Goal: Communication & Community: Answer question/provide support

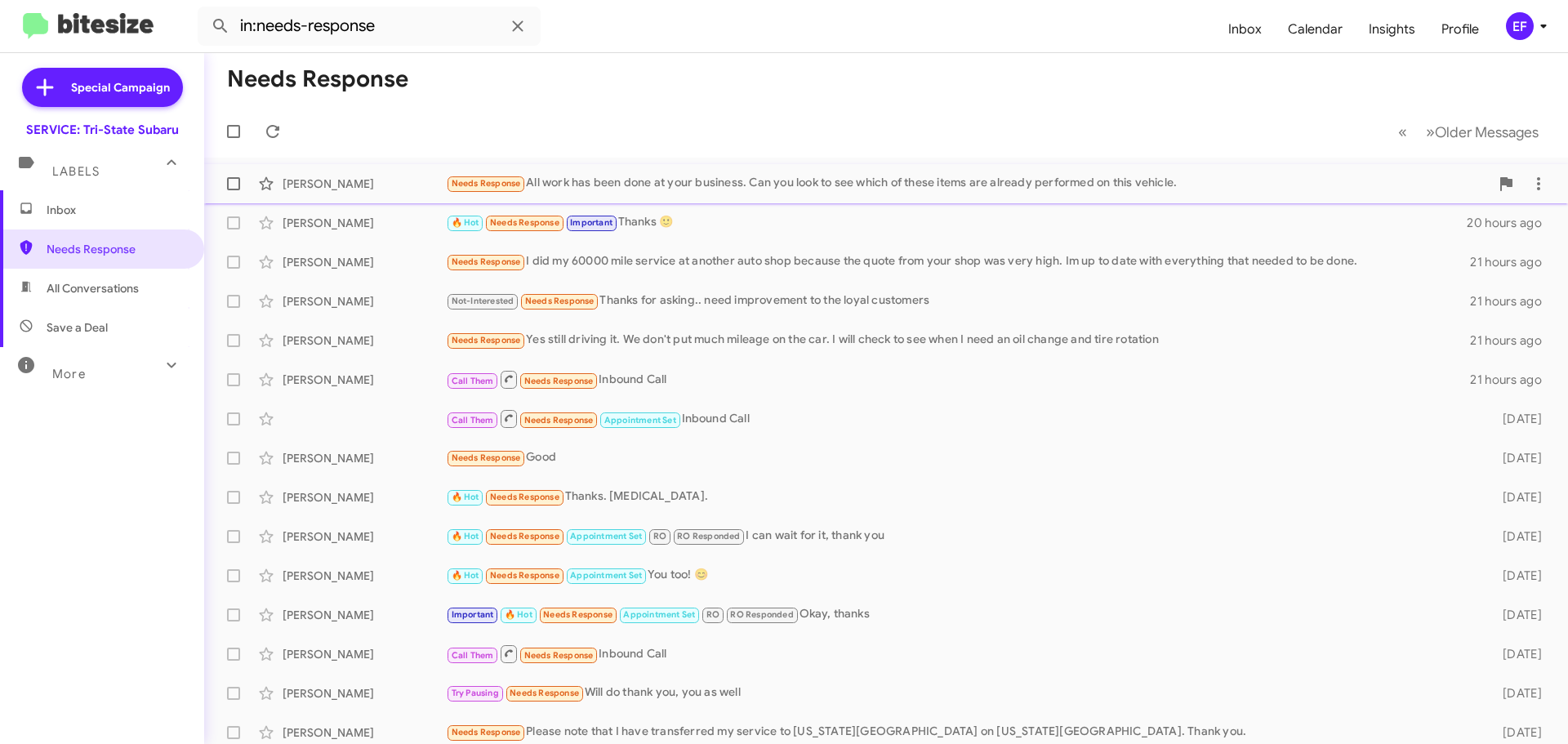
click at [644, 174] on div "Needs Response All work has been done at your business. Can you look to see whi…" at bounding box center [968, 182] width 1044 height 19
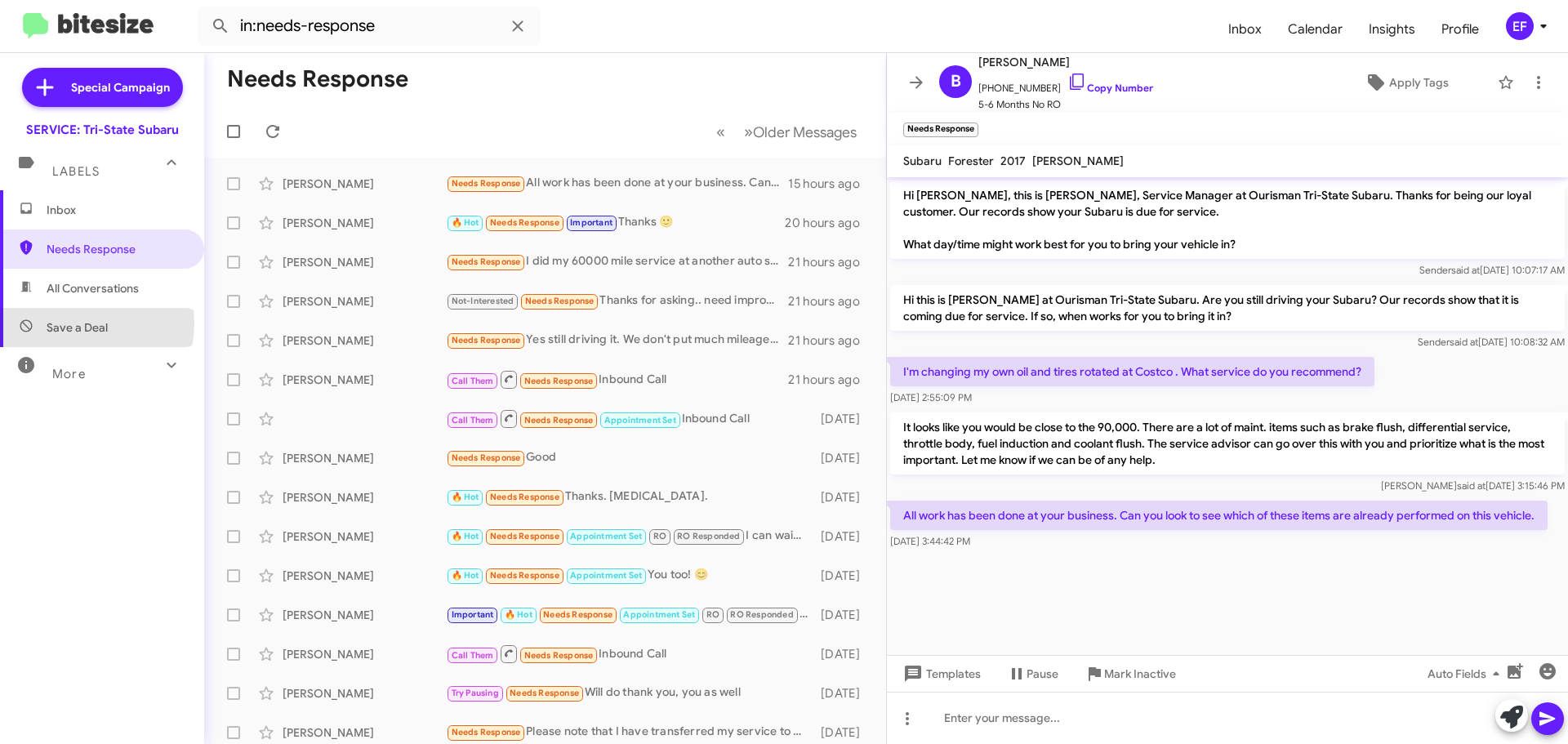
click at [66, 322] on span "Save a Deal" at bounding box center [77, 328] width 61 height 16
type input "in:not-interested"
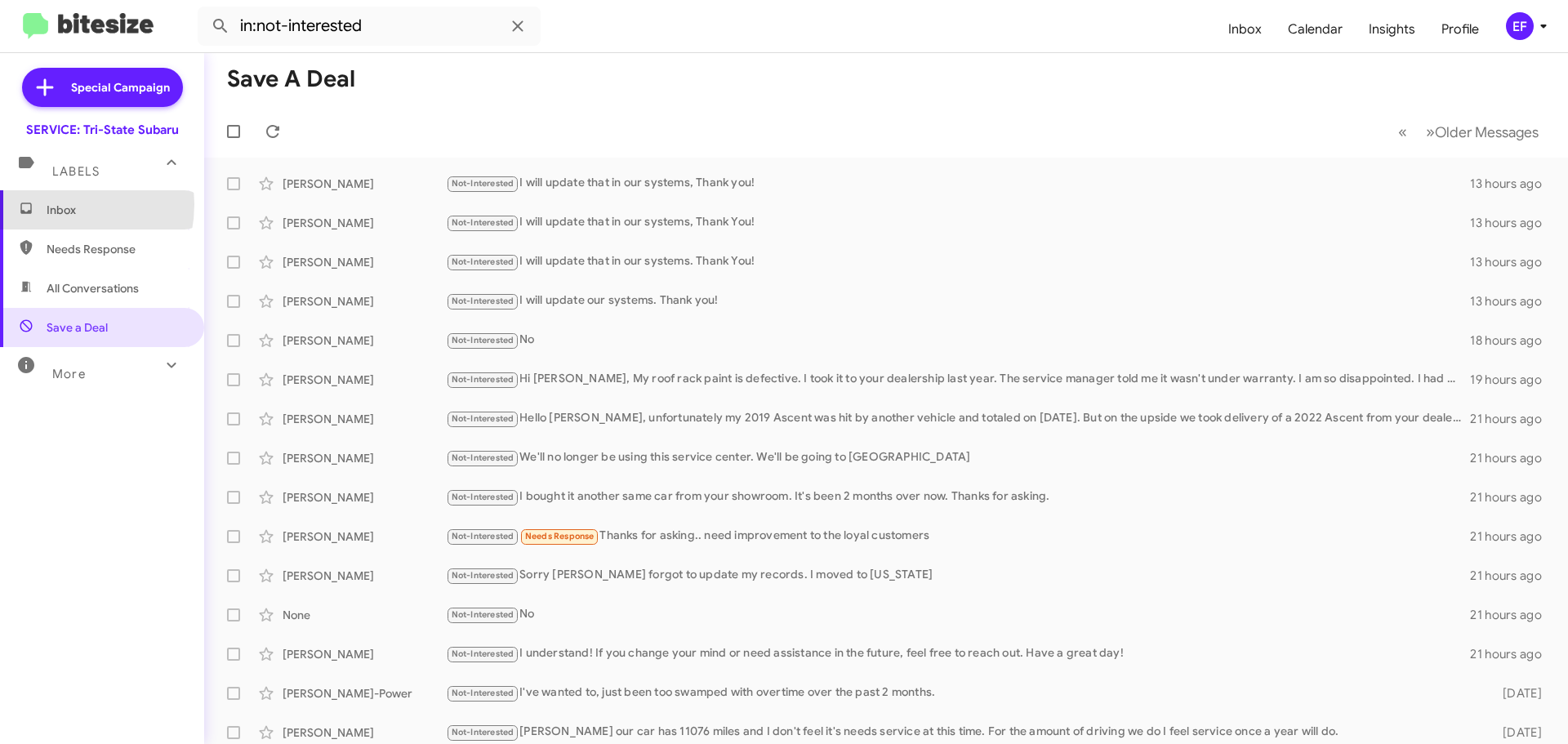
click at [48, 204] on span "Inbox" at bounding box center [116, 210] width 139 height 16
